Goal: Task Accomplishment & Management: Manage account settings

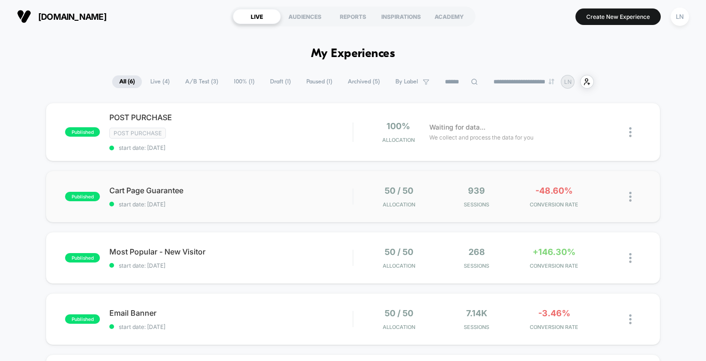
click at [231, 213] on div "published Cart Page Guarantee start date: [DATE] 50 / 50 Allocation 939 Session…" at bounding box center [353, 196] width 614 height 52
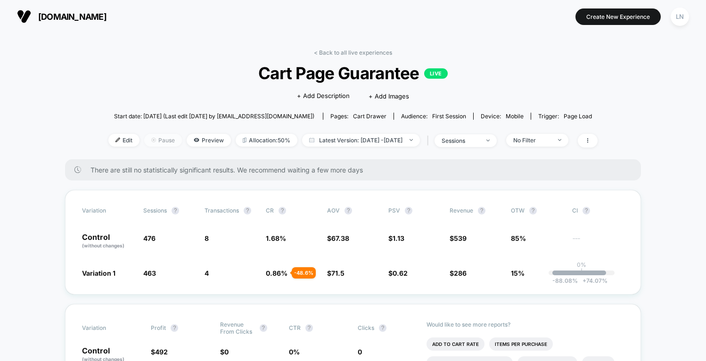
click at [146, 136] on span "Pause" at bounding box center [163, 140] width 38 height 13
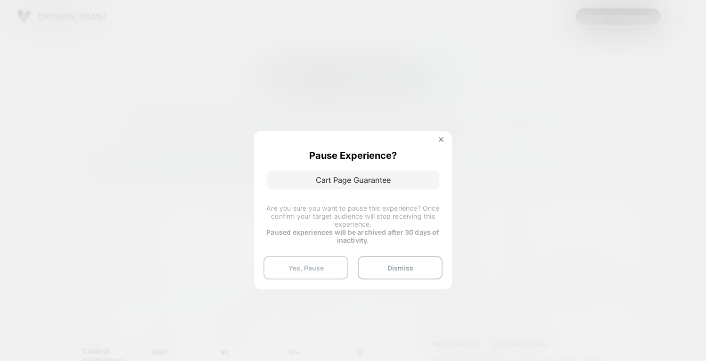
click at [337, 261] on button "Yes, Pause" at bounding box center [305, 268] width 85 height 24
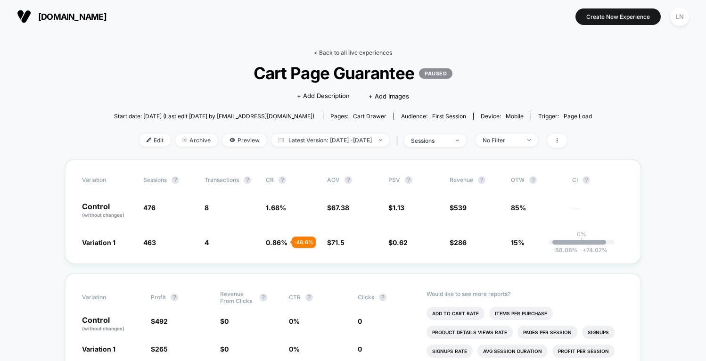
click at [344, 54] on link "< Back to all live experiences" at bounding box center [353, 52] width 78 height 7
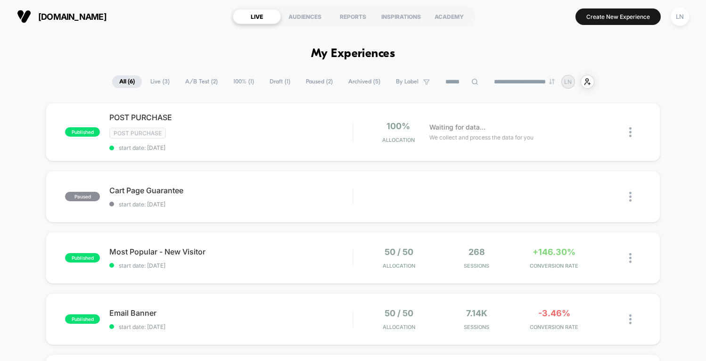
click at [32, 146] on div "published POST PURCHASE Post Purchase start date: [DATE] 100% Allocation Waitin…" at bounding box center [353, 312] width 706 height 418
click at [308, 267] on span "start date: [DATE]" at bounding box center [230, 265] width 243 height 7
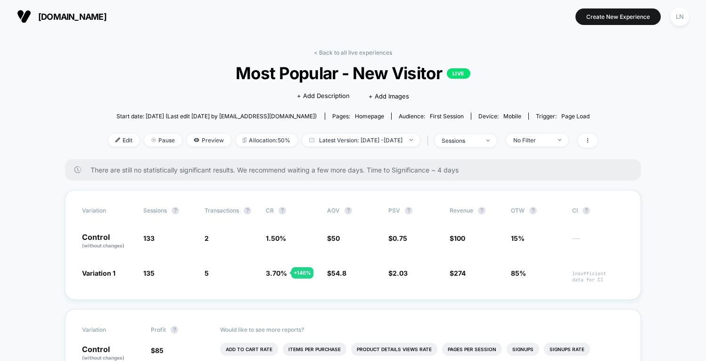
scroll to position [30, 0]
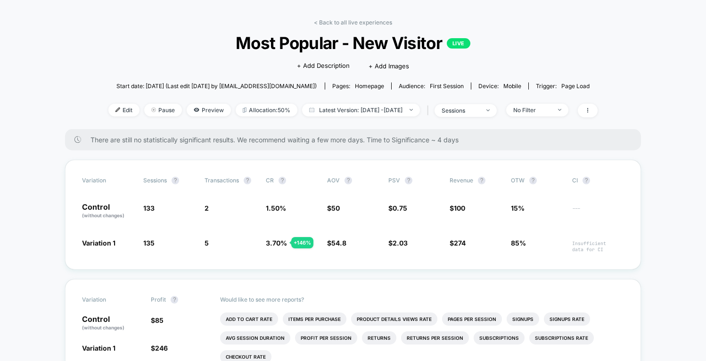
click at [326, 25] on link "< Back to all live experiences" at bounding box center [353, 22] width 78 height 7
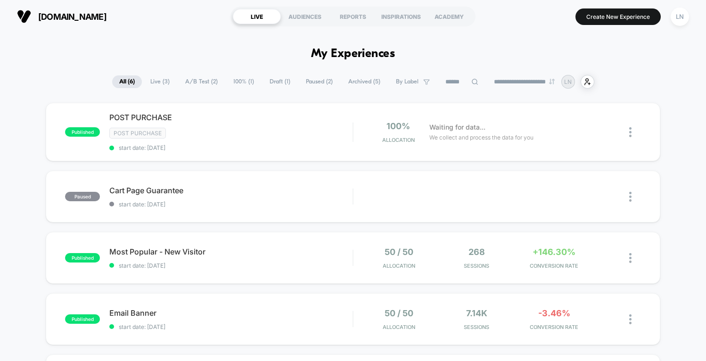
drag, startPoint x: 36, startPoint y: 38, endPoint x: 38, endPoint y: 28, distance: 10.1
click at [227, 188] on span "Cart Page Guarantee Click to edit experience details" at bounding box center [230, 190] width 243 height 9
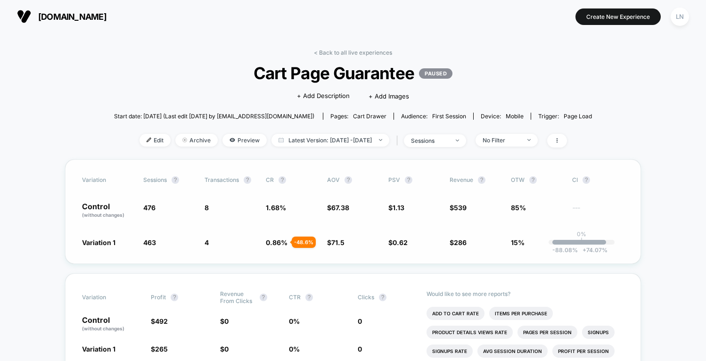
click at [100, 203] on p "Control (without changes)" at bounding box center [108, 211] width 52 height 16
click at [360, 49] on link "< Back to all live experiences" at bounding box center [353, 52] width 78 height 7
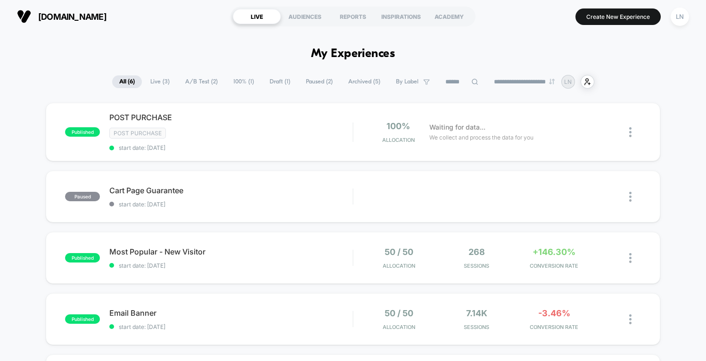
click at [22, 110] on div "published POST PURCHASE Post Purchase start date: [DATE] 100% Allocation Waitin…" at bounding box center [353, 312] width 706 height 418
click at [203, 132] on div "Post Purchase" at bounding box center [230, 133] width 243 height 11
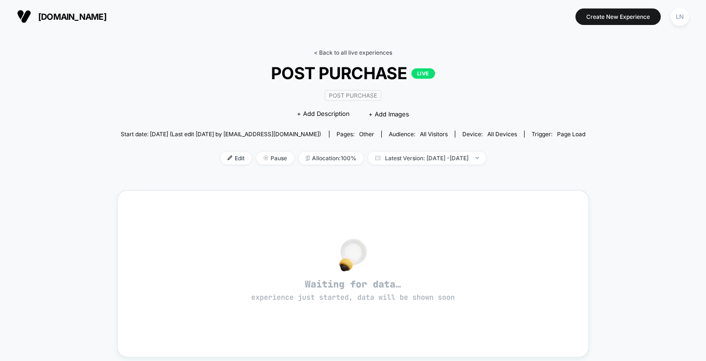
click at [345, 55] on link "< Back to all live experiences" at bounding box center [353, 52] width 78 height 7
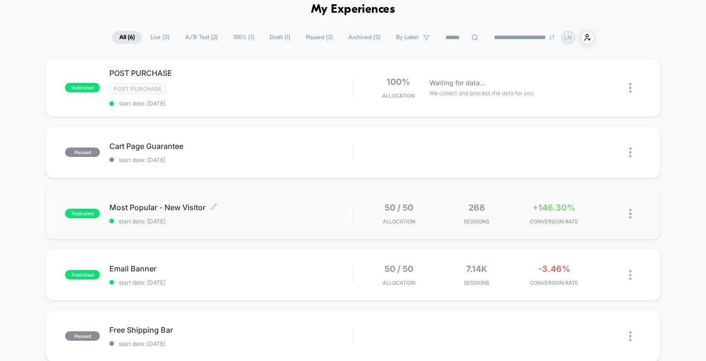
scroll to position [46, 0]
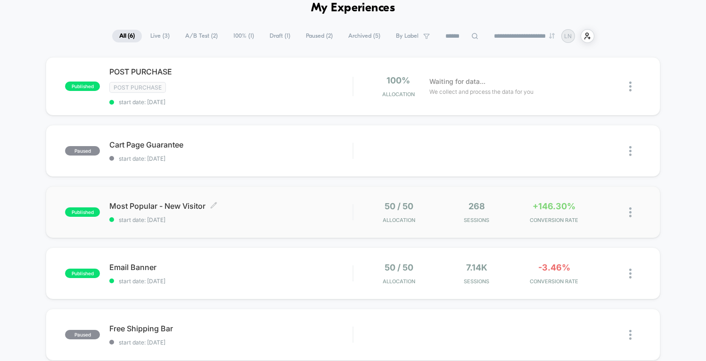
click at [270, 217] on span "start date: [DATE]" at bounding box center [230, 219] width 243 height 7
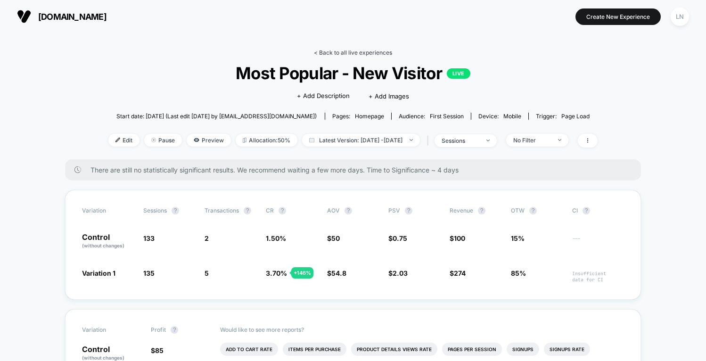
click at [337, 54] on link "< Back to all live experiences" at bounding box center [353, 52] width 78 height 7
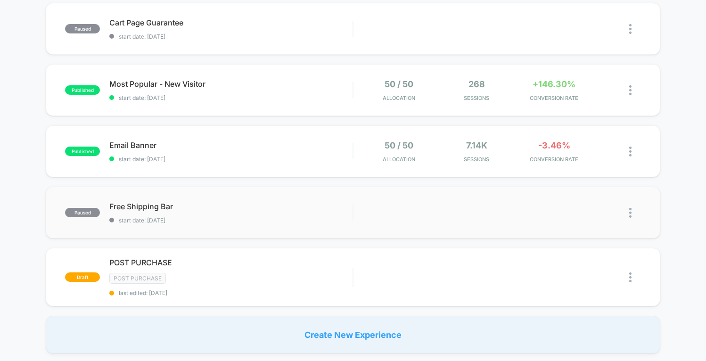
scroll to position [172, 0]
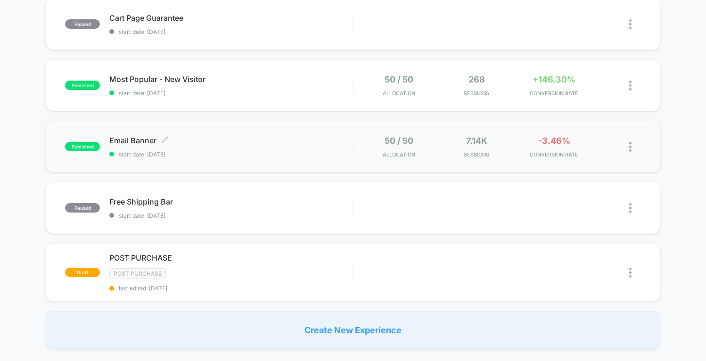
click at [258, 148] on div "Email Banner Click to edit experience details Click to edit experience details …" at bounding box center [230, 147] width 243 height 22
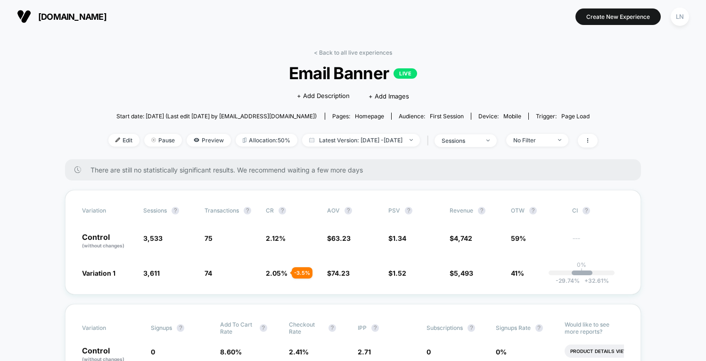
click at [325, 50] on link "< Back to all live experiences" at bounding box center [353, 52] width 78 height 7
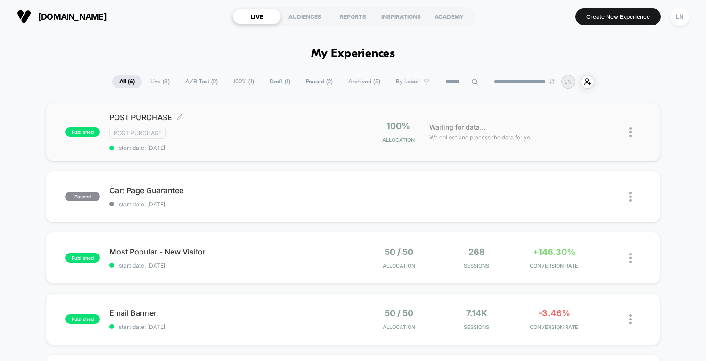
click at [244, 120] on span "POST PURCHASE Click to edit experience details" at bounding box center [230, 117] width 243 height 9
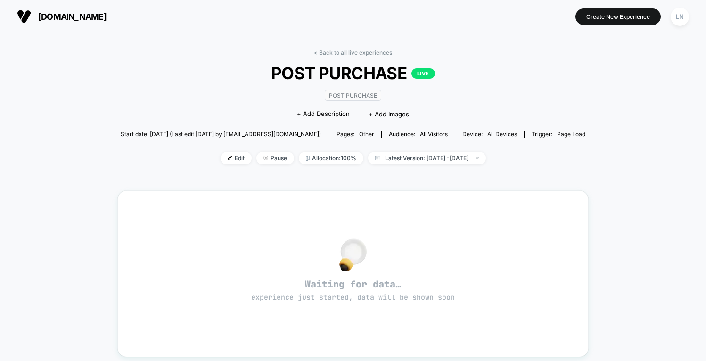
click at [96, 158] on div "< Back to all live experiences POST PURCHASE LIVE Post Purchase Click to edit e…" at bounding box center [353, 304] width 706 height 543
click at [335, 55] on link "< Back to all live experiences" at bounding box center [353, 52] width 78 height 7
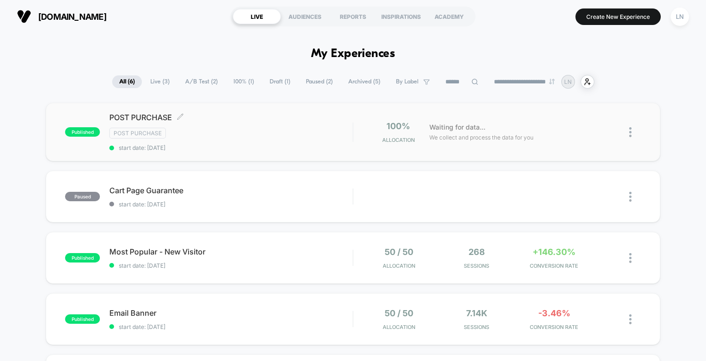
click at [166, 123] on div "POST PURCHASE Click to edit experience details Click to edit experience details…" at bounding box center [230, 132] width 243 height 39
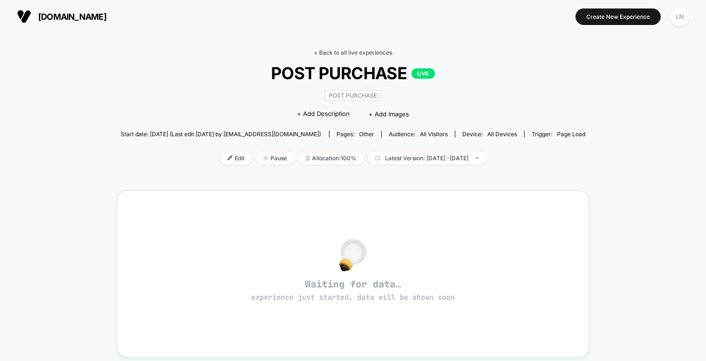
click at [320, 52] on link "< Back to all live experiences" at bounding box center [353, 52] width 78 height 7
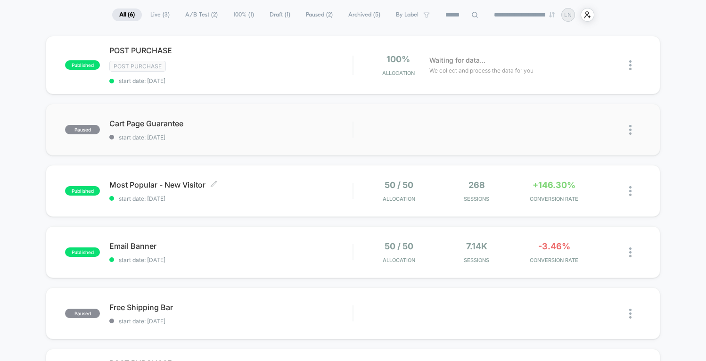
scroll to position [68, 0]
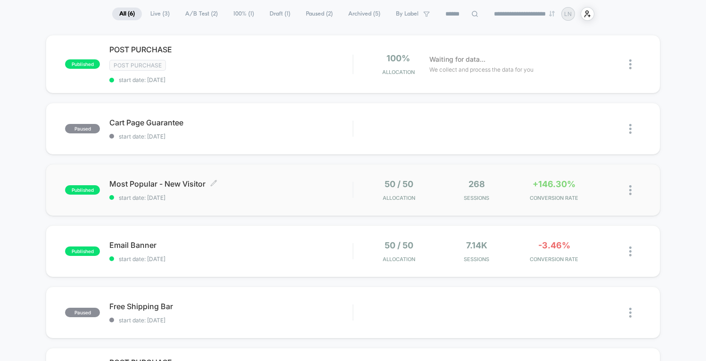
click at [257, 194] on span "start date: [DATE]" at bounding box center [230, 197] width 243 height 7
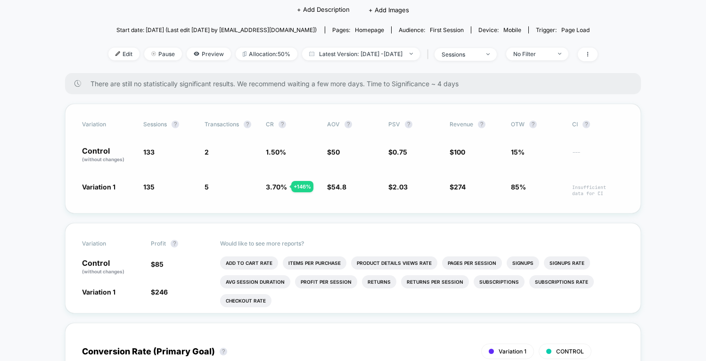
scroll to position [88, 0]
